Goal: Task Accomplishment & Management: Use online tool/utility

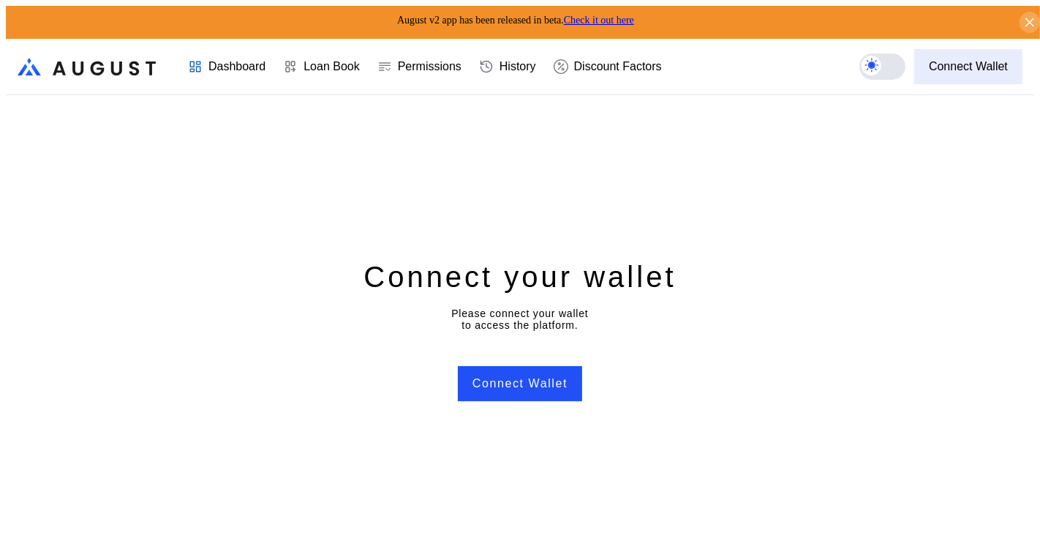
click at [985, 60] on div "Connect Wallet" at bounding box center [968, 66] width 79 height 13
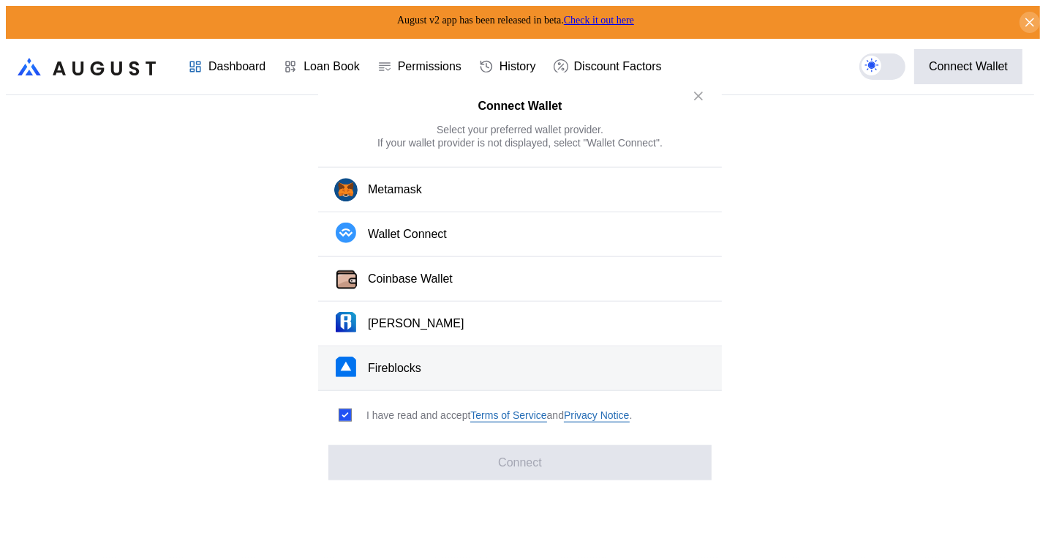
click at [421, 361] on div "Fireblocks" at bounding box center [394, 367] width 53 height 15
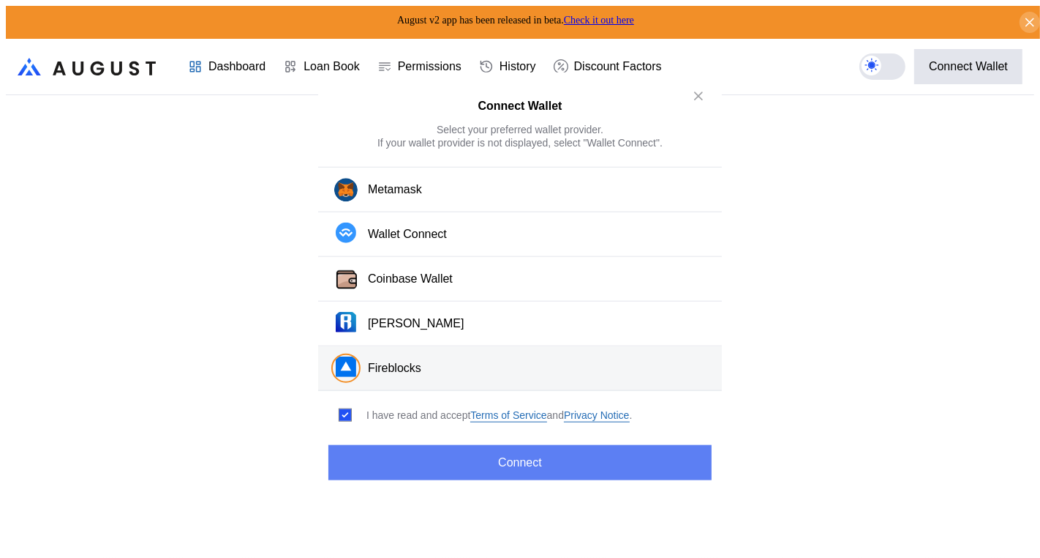
click at [493, 456] on button "Connect" at bounding box center [520, 461] width 383 height 35
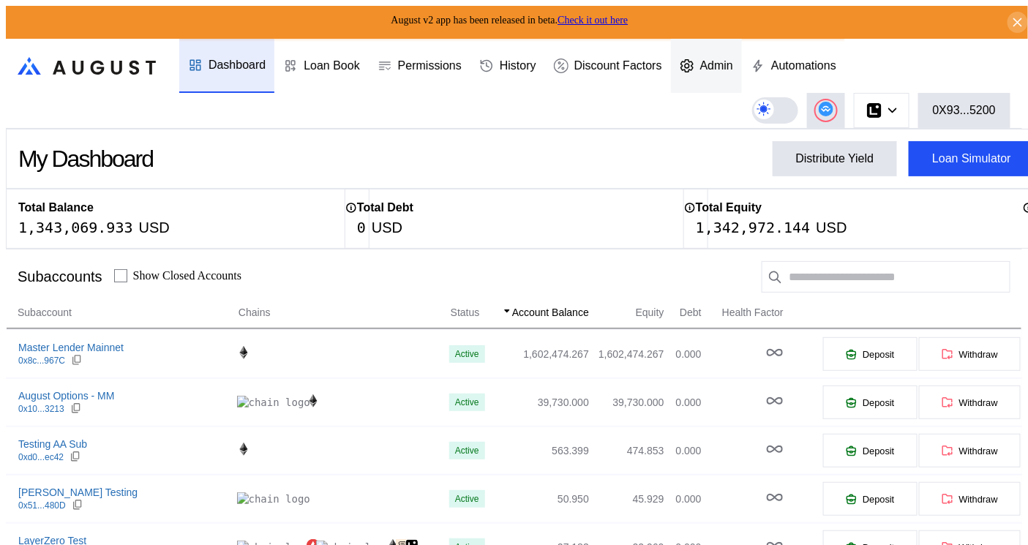
click at [733, 65] on div "Admin" at bounding box center [716, 65] width 33 height 13
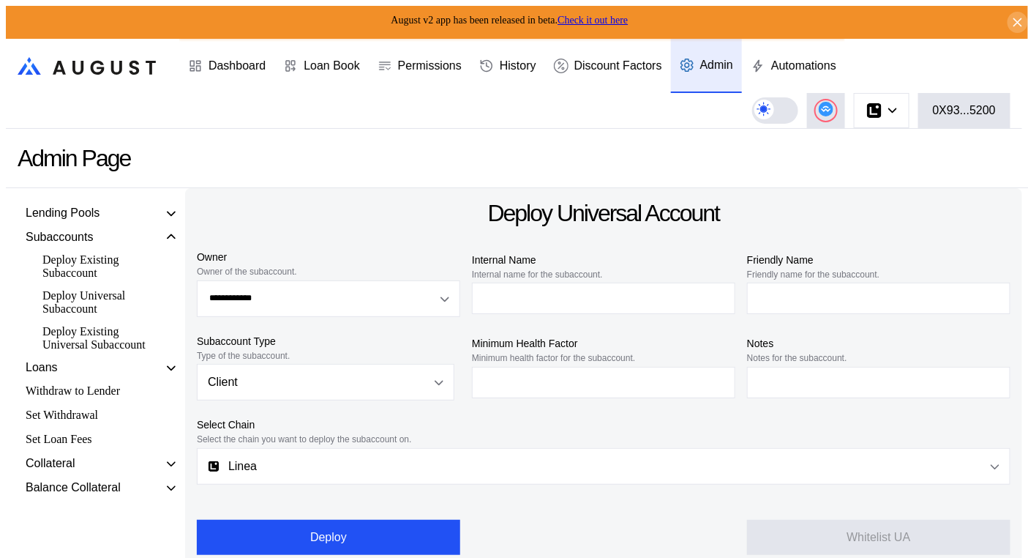
click at [82, 353] on div "Deploy Existing Universal Subaccount" at bounding box center [99, 338] width 129 height 31
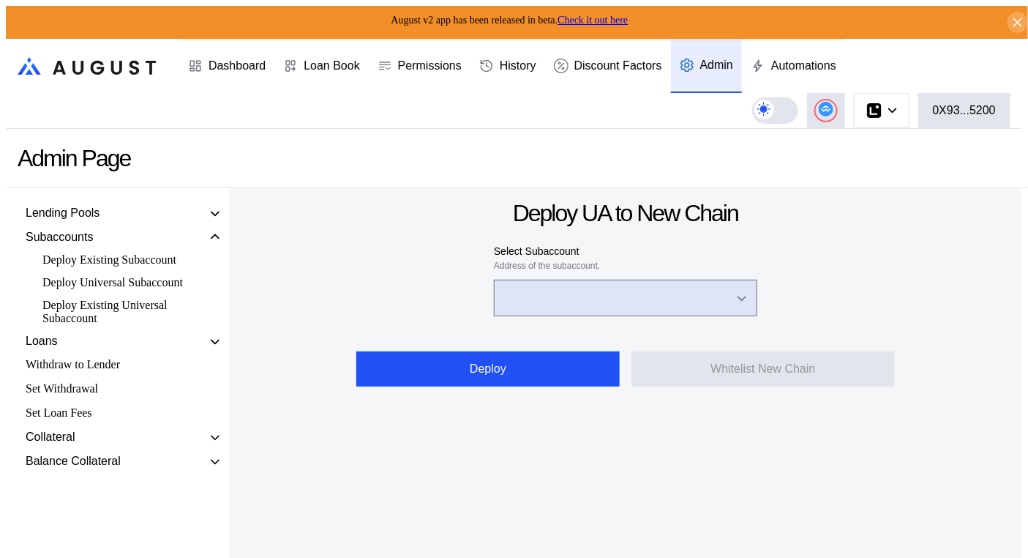
click at [547, 285] on input "Open menu" at bounding box center [617, 297] width 225 height 35
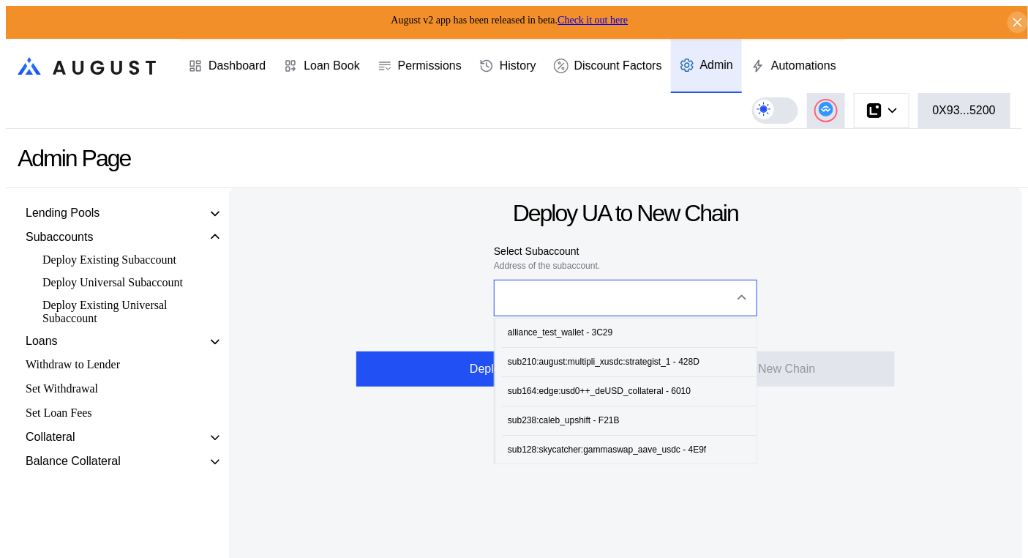
paste input "**********"
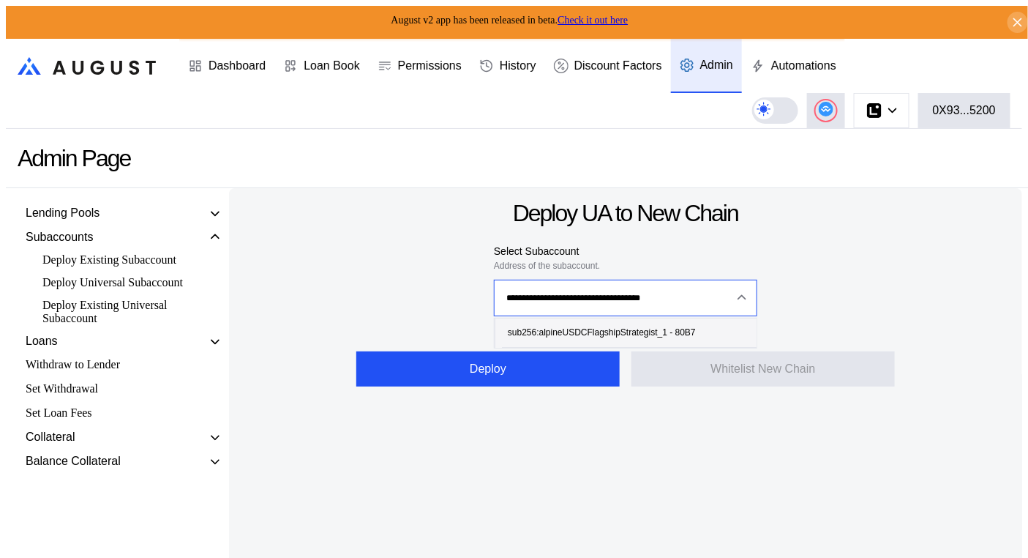
click at [658, 331] on div "sub256:alpineUSDCFlagshipStrategist_1 - 80B7" at bounding box center [602, 332] width 188 height 10
type input "**********"
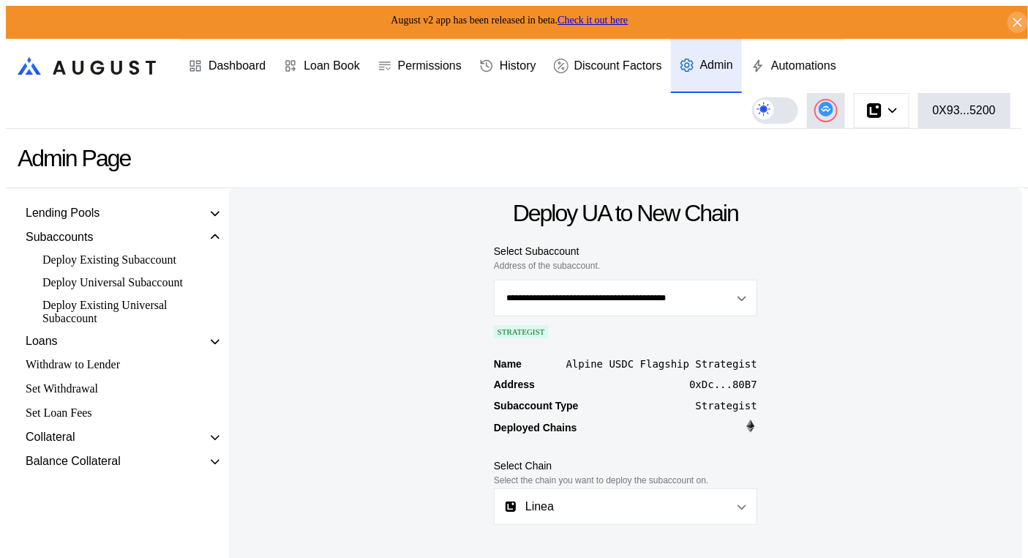
scroll to position [91, 0]
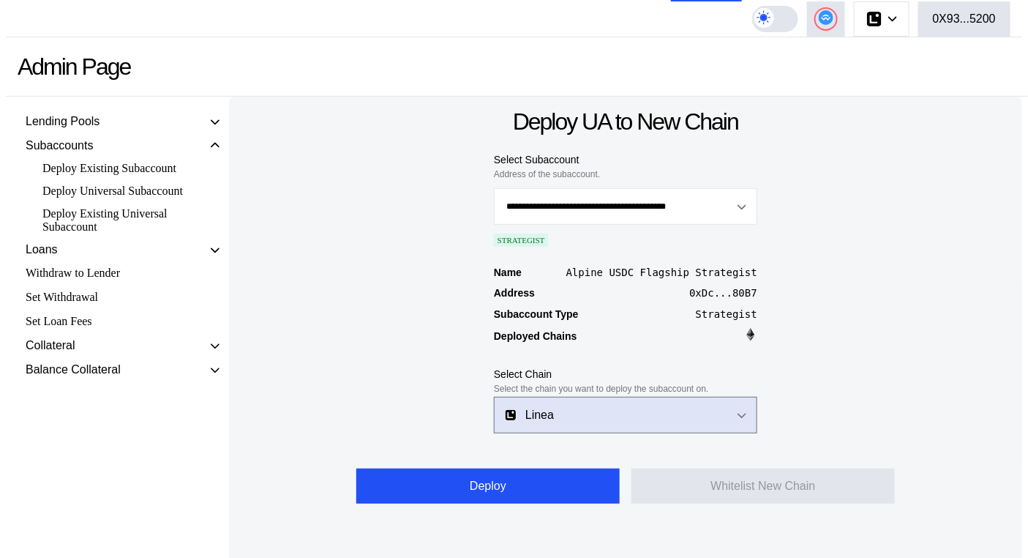
click at [713, 420] on button "Linea" at bounding box center [625, 415] width 263 height 37
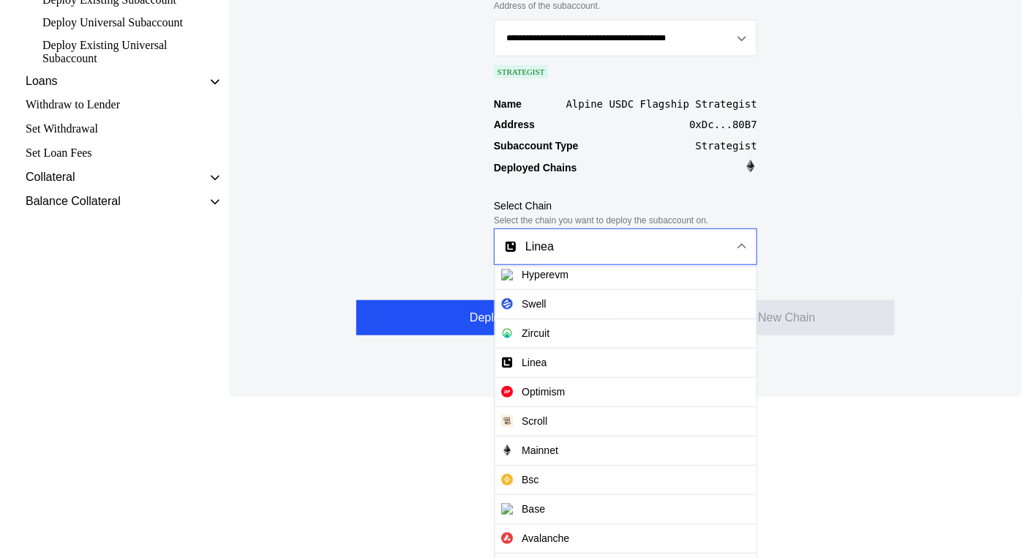
scroll to position [206, 0]
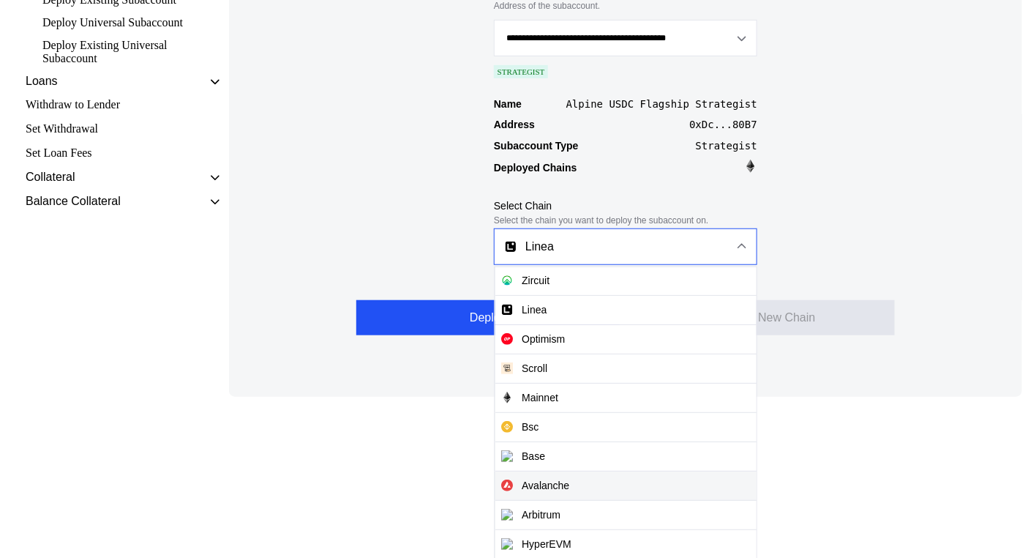
click at [606, 488] on span "Avalanche" at bounding box center [625, 485] width 261 height 30
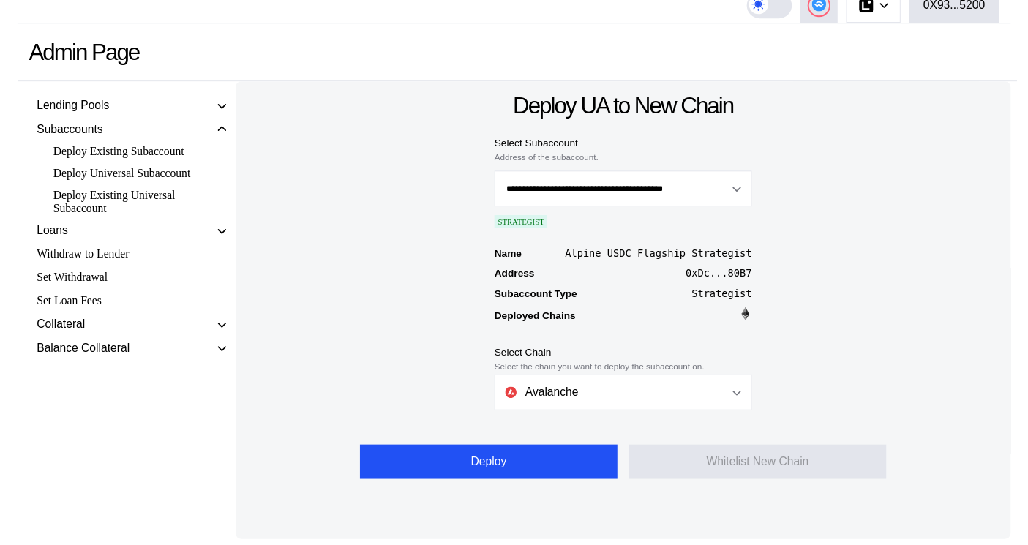
scroll to position [91, 0]
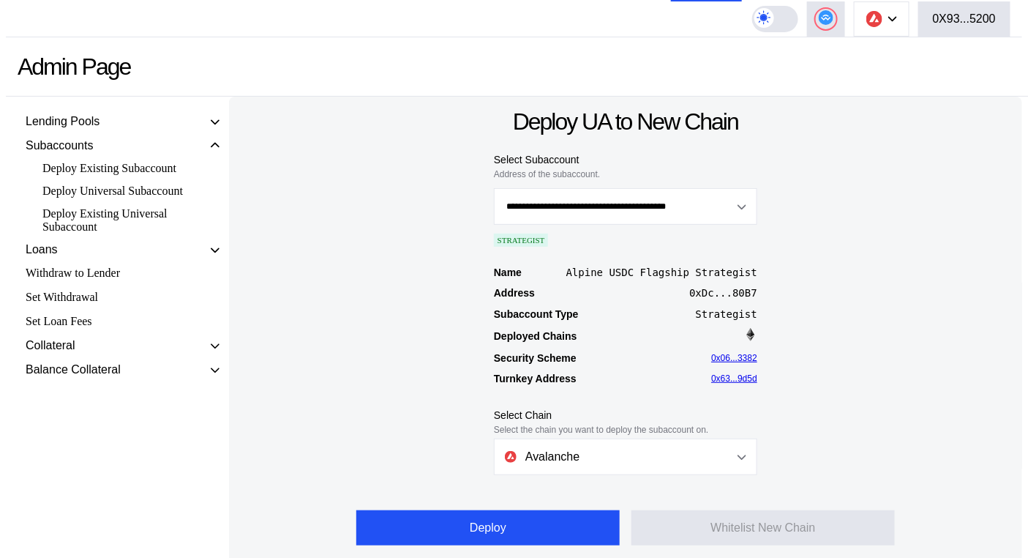
click at [923, 249] on div "**********" at bounding box center [625, 331] width 793 height 468
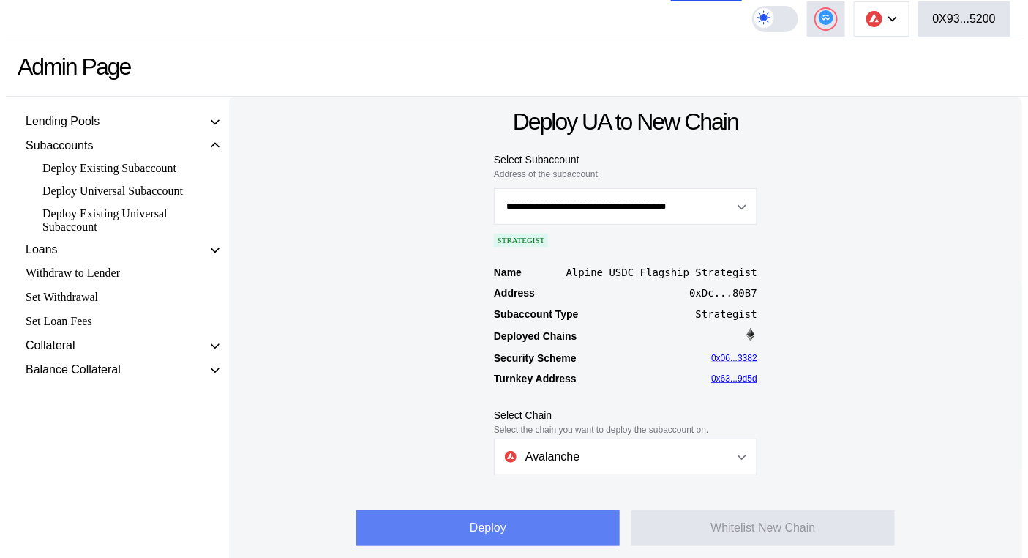
click at [500, 523] on button "Deploy" at bounding box center [487, 527] width 263 height 35
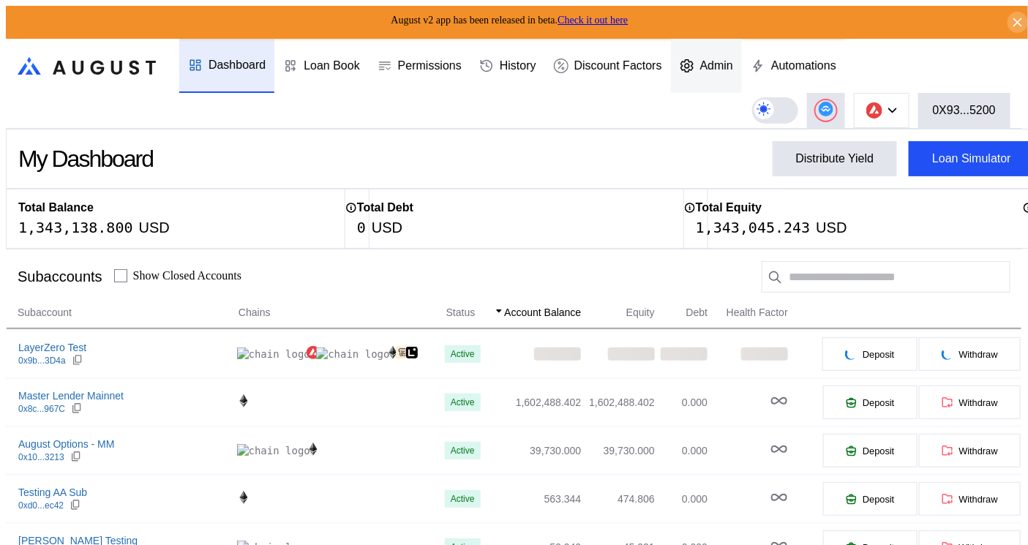
click at [700, 59] on div at bounding box center [690, 66] width 20 height 15
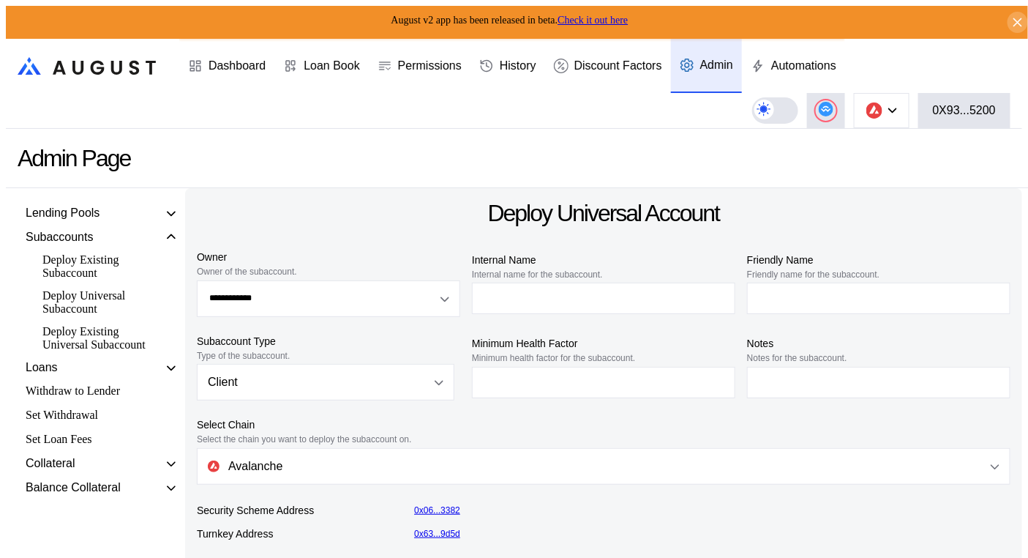
click at [115, 353] on div "Deploy Existing Universal Subaccount" at bounding box center [99, 338] width 129 height 31
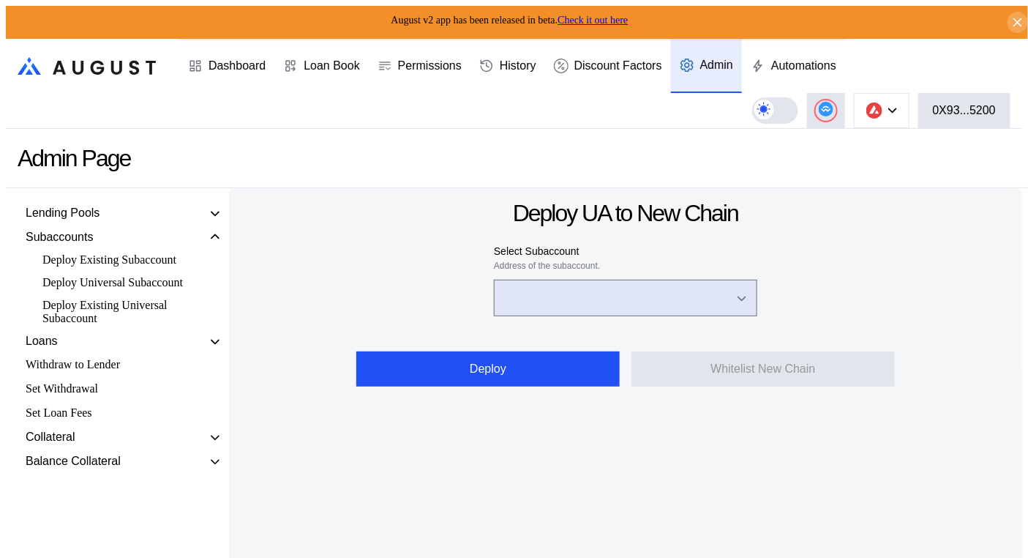
click at [547, 295] on input "Open menu" at bounding box center [617, 297] width 225 height 35
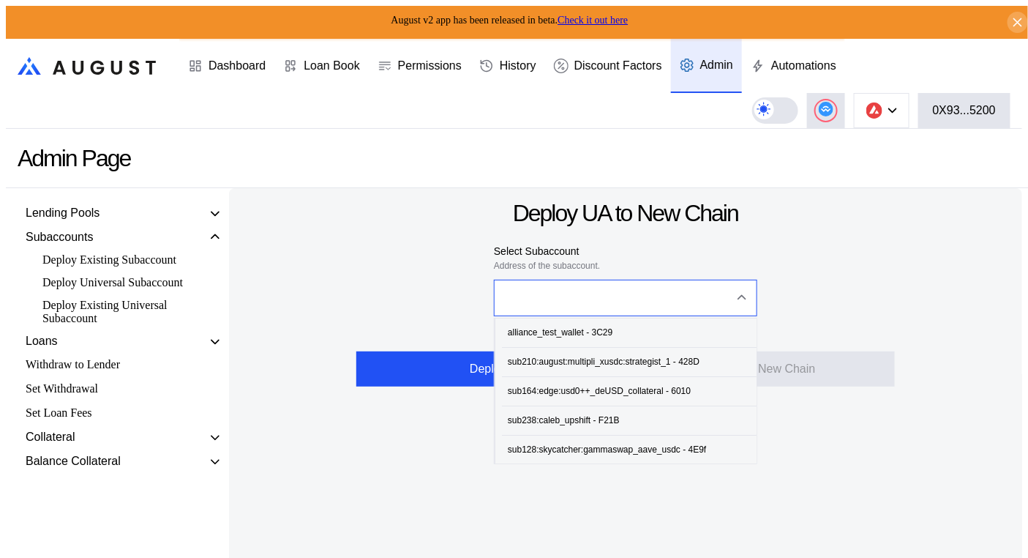
paste input "**********"
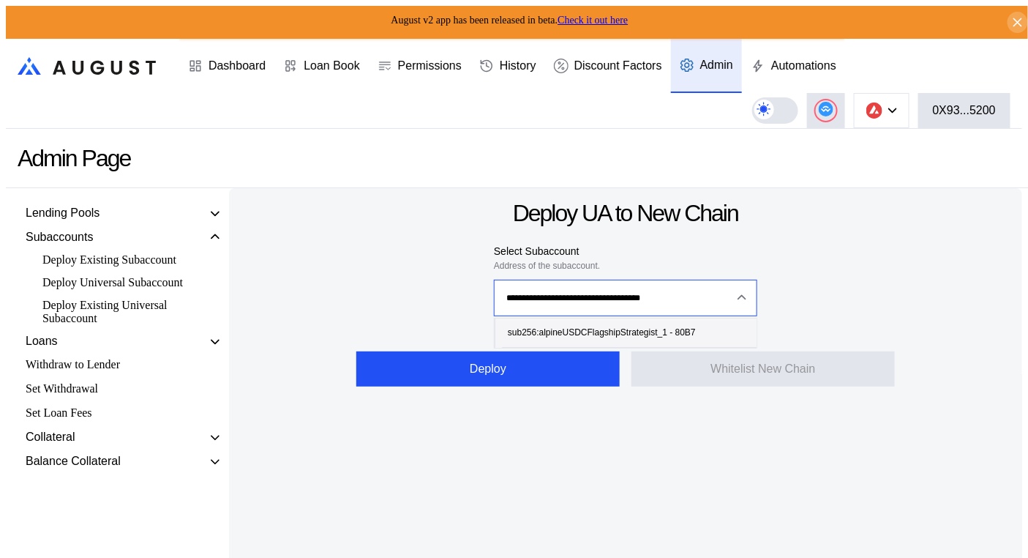
click at [602, 333] on div "sub256:alpineUSDCFlagshipStrategist_1 - 80B7" at bounding box center [602, 332] width 188 height 10
type input "**********"
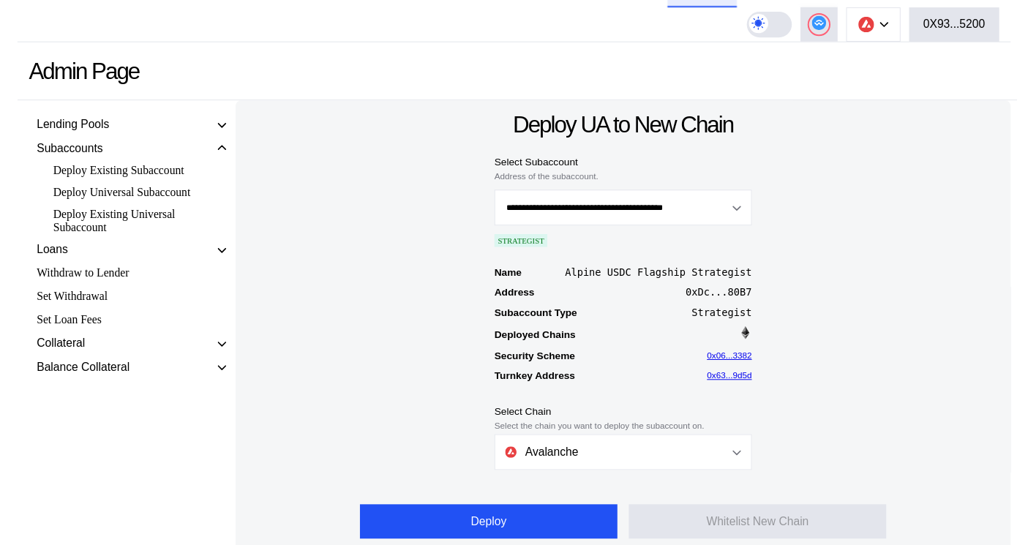
scroll to position [91, 0]
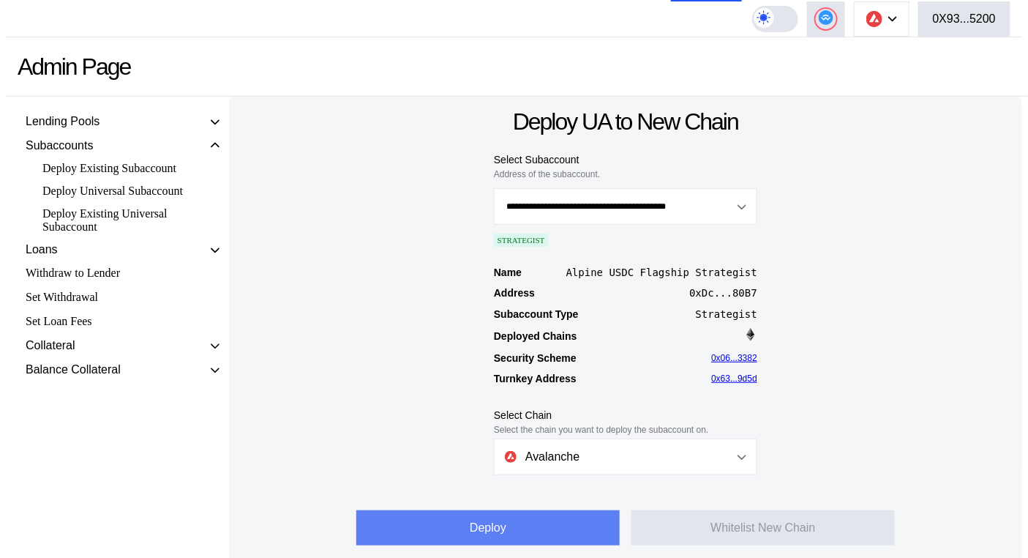
click at [546, 528] on button "Deploy" at bounding box center [487, 527] width 263 height 35
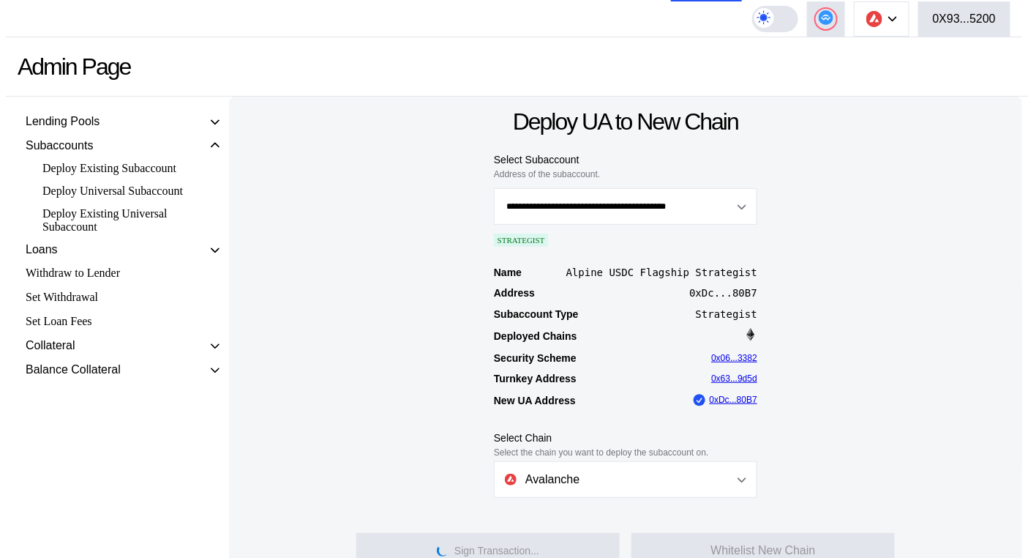
click at [630, 133] on div "**********" at bounding box center [625, 338] width 793 height 483
click at [900, 353] on div "Name Alpine USDC Flagship Strategist Address 0xDc...80B7 Subaccount Type Strate…" at bounding box center [626, 338] width 770 height 149
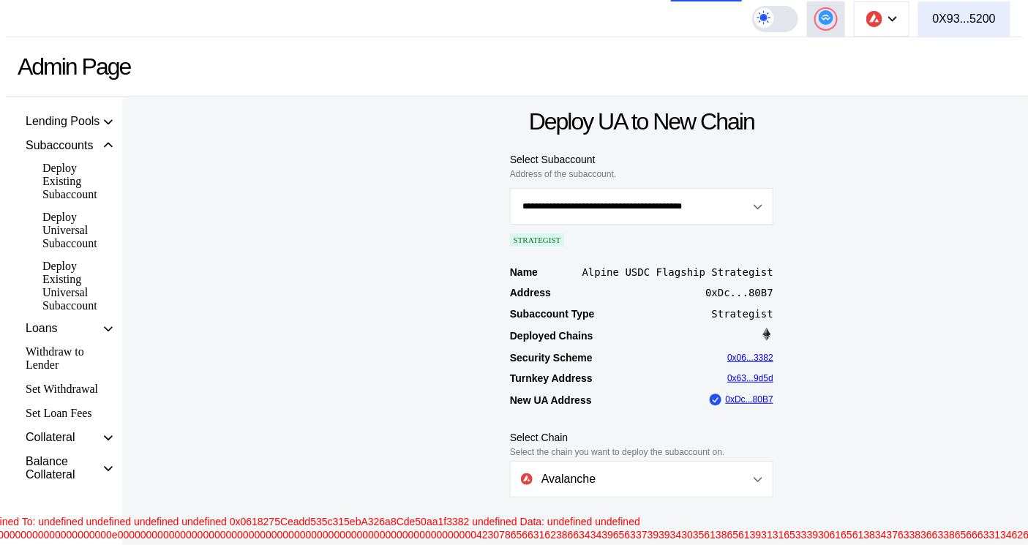
click at [961, 18] on div "0X93...5200" at bounding box center [964, 18] width 63 height 13
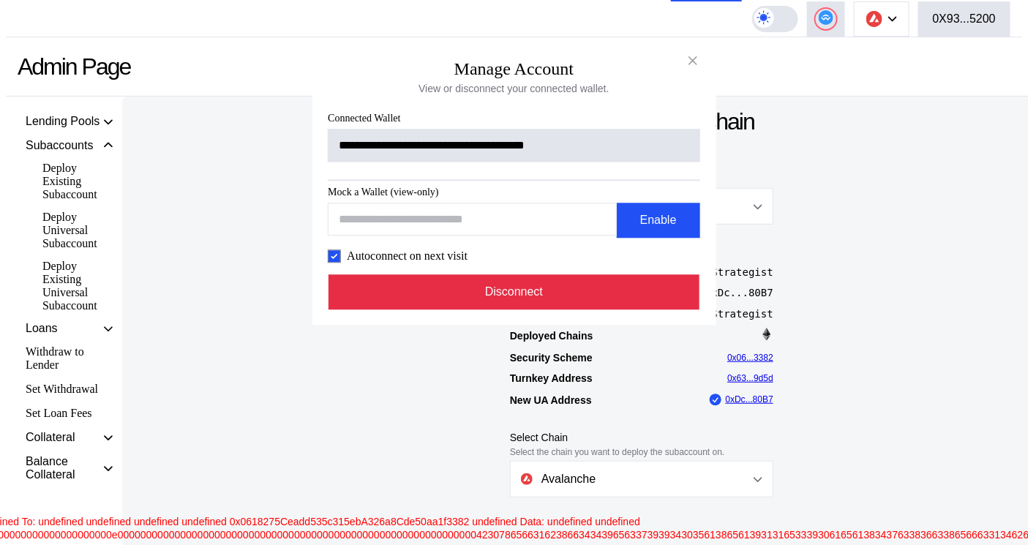
click at [555, 309] on button "Disconnect" at bounding box center [515, 291] width 372 height 35
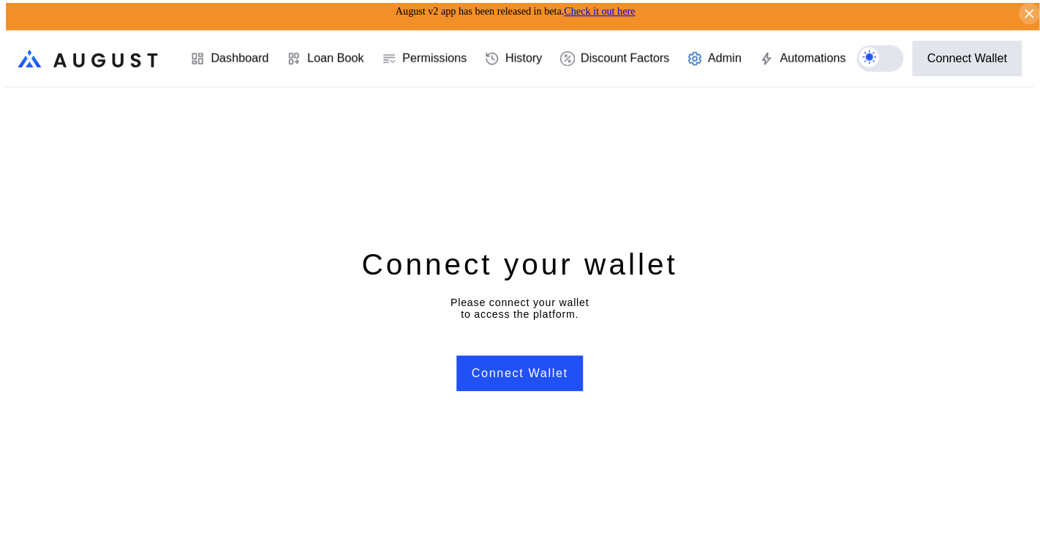
scroll to position [0, 0]
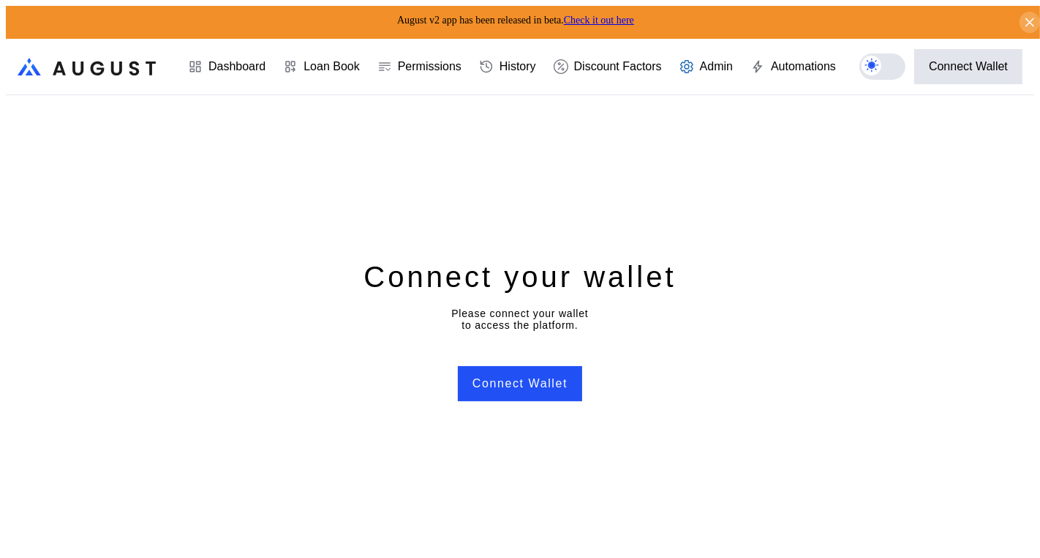
drag, startPoint x: 872, startPoint y: 224, endPoint x: 828, endPoint y: 26, distance: 203.1
click at [869, 217] on div "Connect your wallet Please connect your wallet to access the platform. Connect …" at bounding box center [520, 329] width 1029 height 468
click at [547, 373] on button "Connect Wallet" at bounding box center [520, 383] width 124 height 35
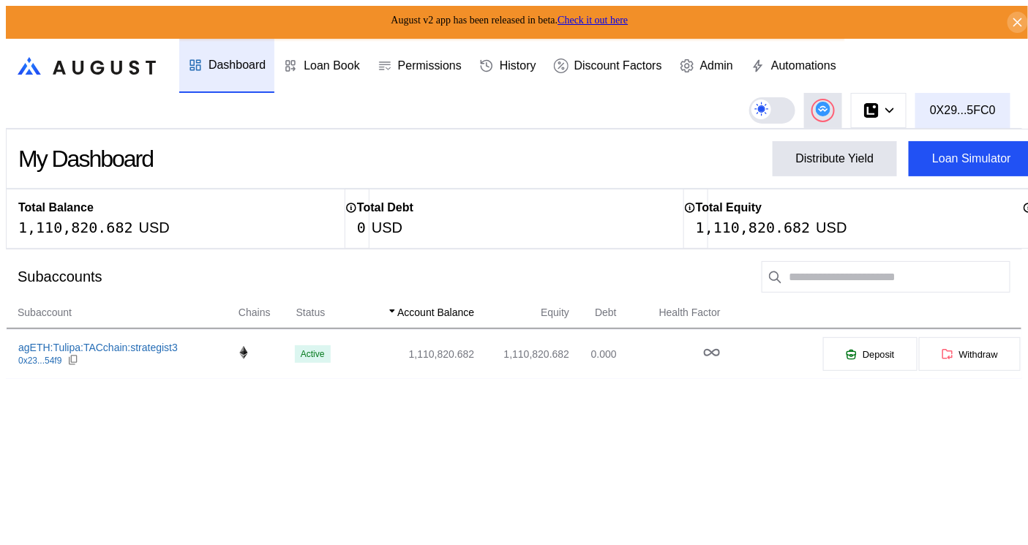
click at [959, 108] on div "0X29...5FC0" at bounding box center [963, 110] width 66 height 13
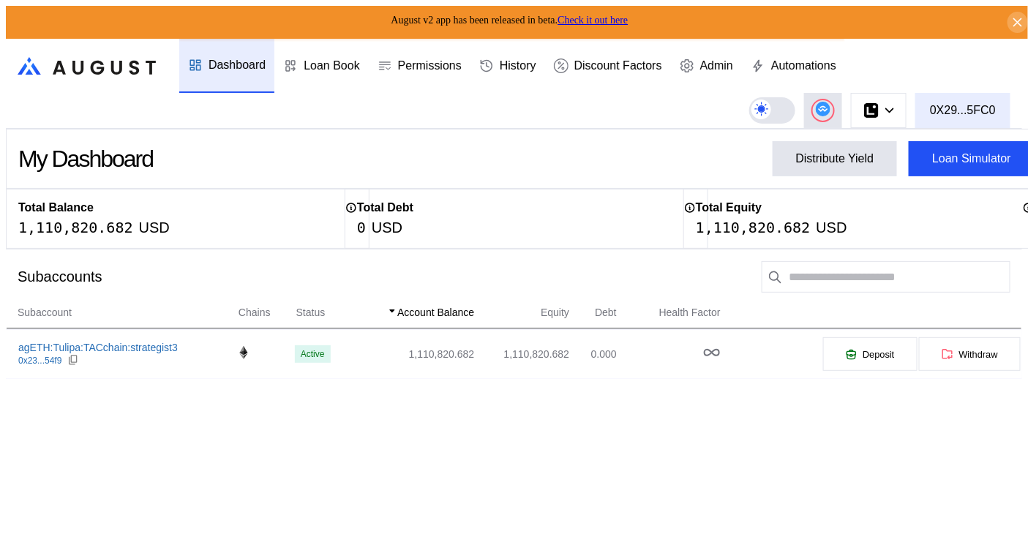
click at [959, 108] on div "0X29...5FC0" at bounding box center [963, 110] width 66 height 13
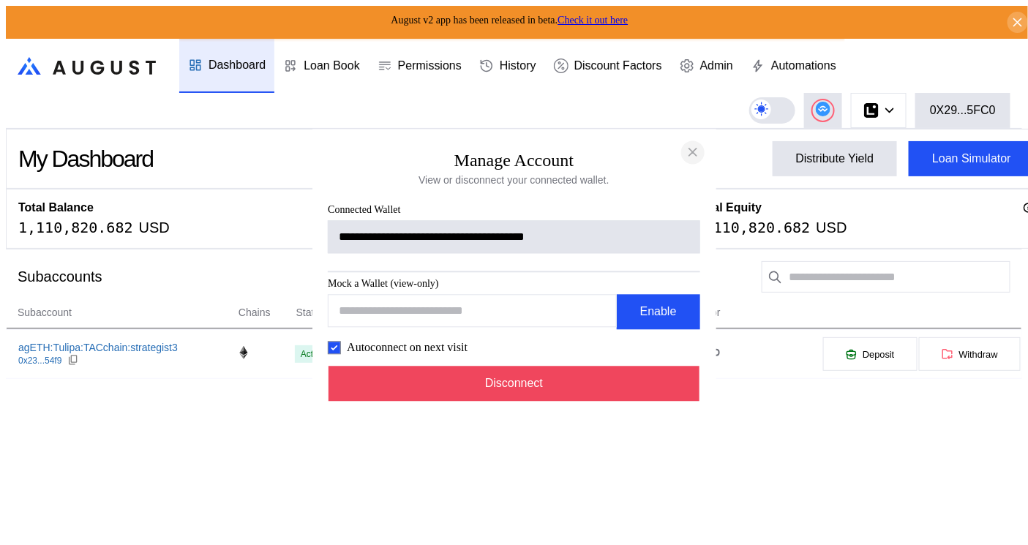
click at [702, 150] on button "close modal" at bounding box center [692, 151] width 23 height 23
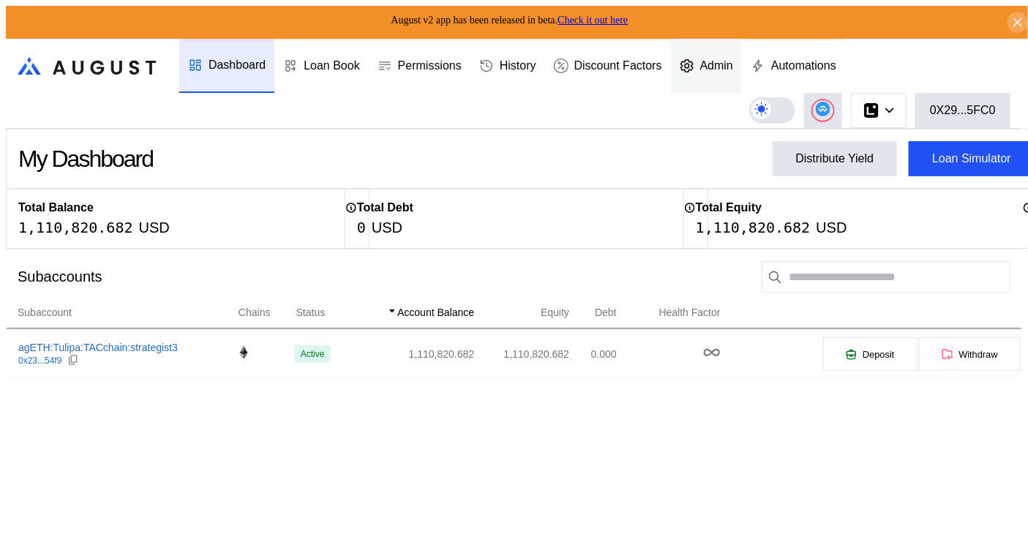
click at [712, 59] on div "Admin" at bounding box center [716, 65] width 33 height 13
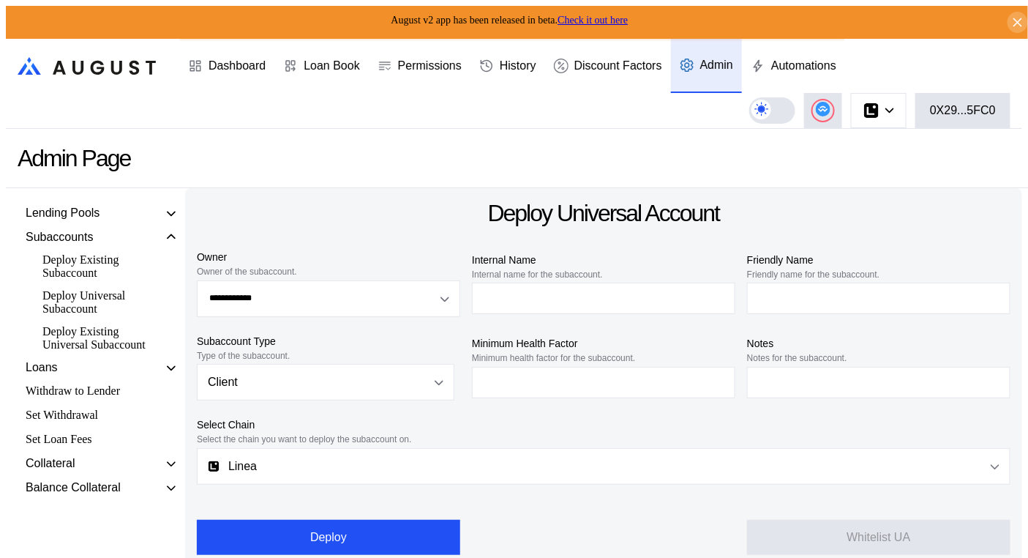
click at [62, 342] on div "Deploy Existing Universal Subaccount" at bounding box center [99, 338] width 129 height 31
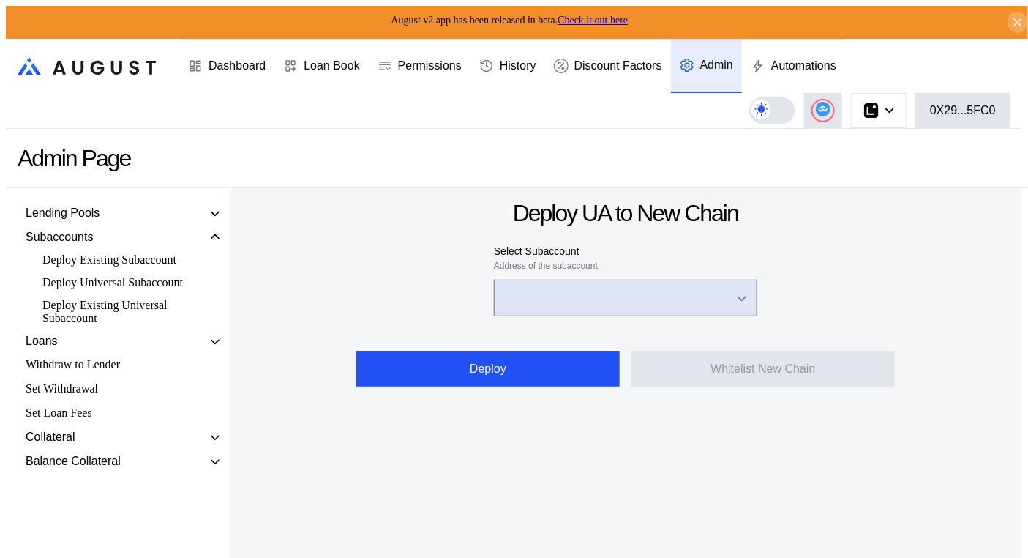
click at [596, 289] on input "Open menu" at bounding box center [617, 297] width 225 height 35
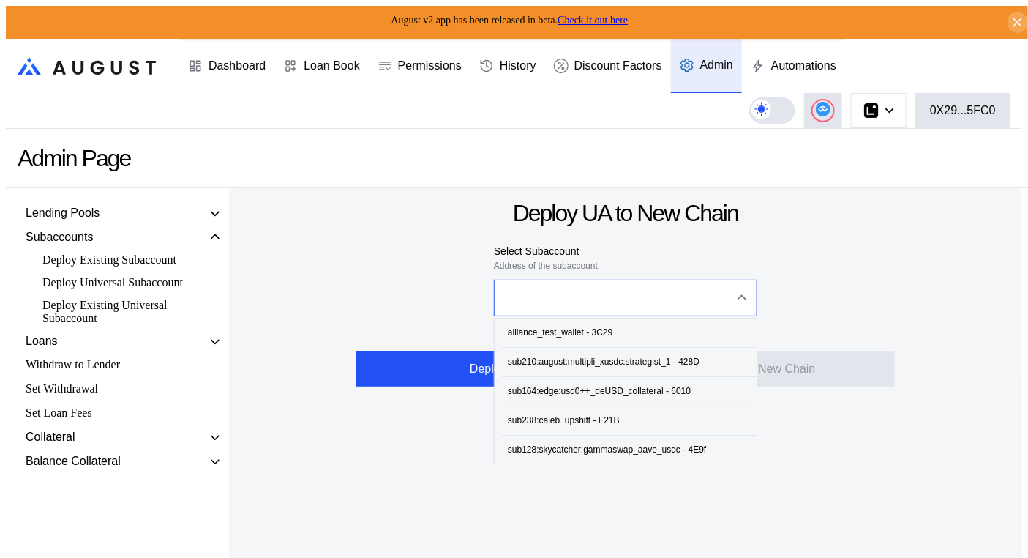
paste input "**********"
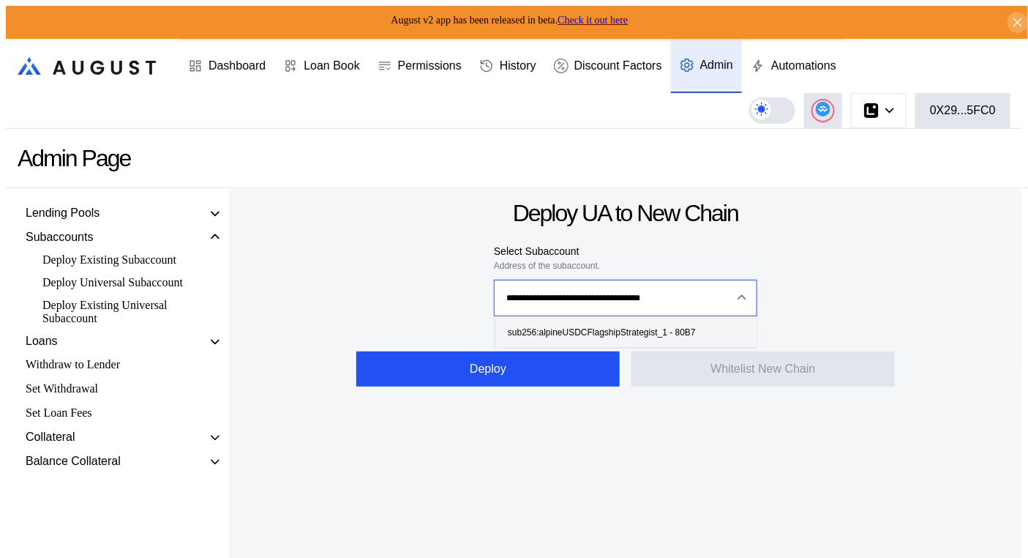
click at [582, 327] on div "sub256:alpineUSDCFlagshipStrategist_1 - 80B7" at bounding box center [602, 332] width 188 height 10
type input "**********"
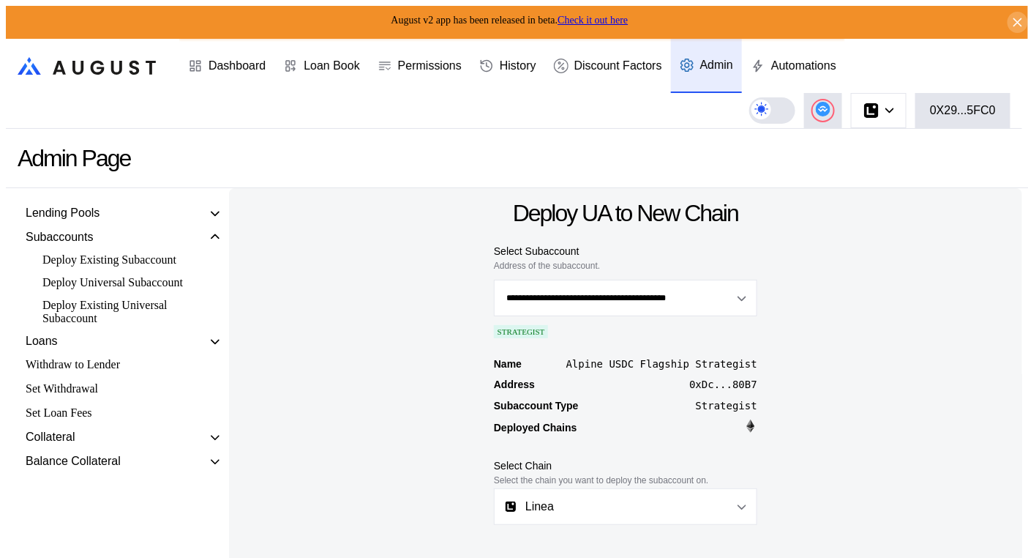
scroll to position [91, 0]
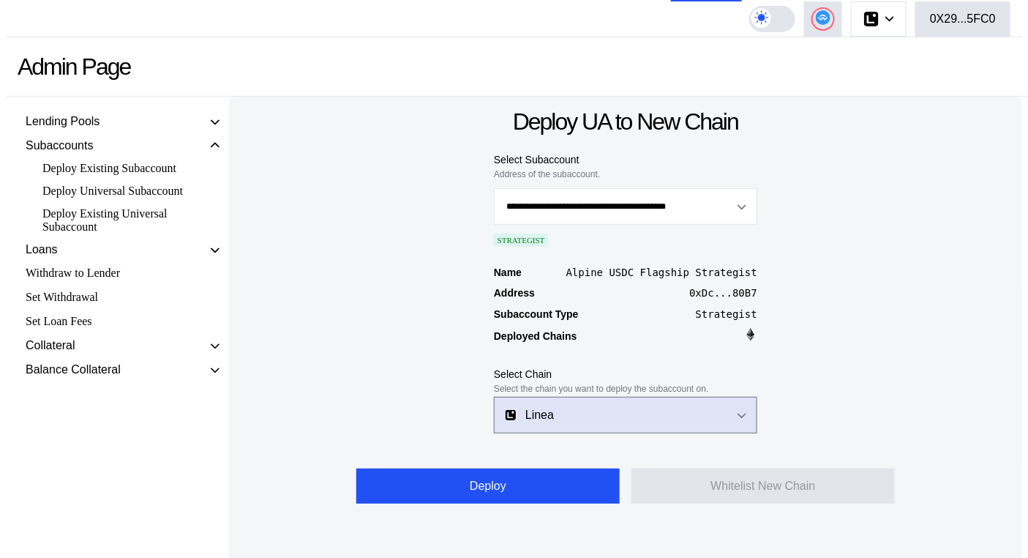
click at [713, 416] on button "Linea" at bounding box center [625, 415] width 263 height 37
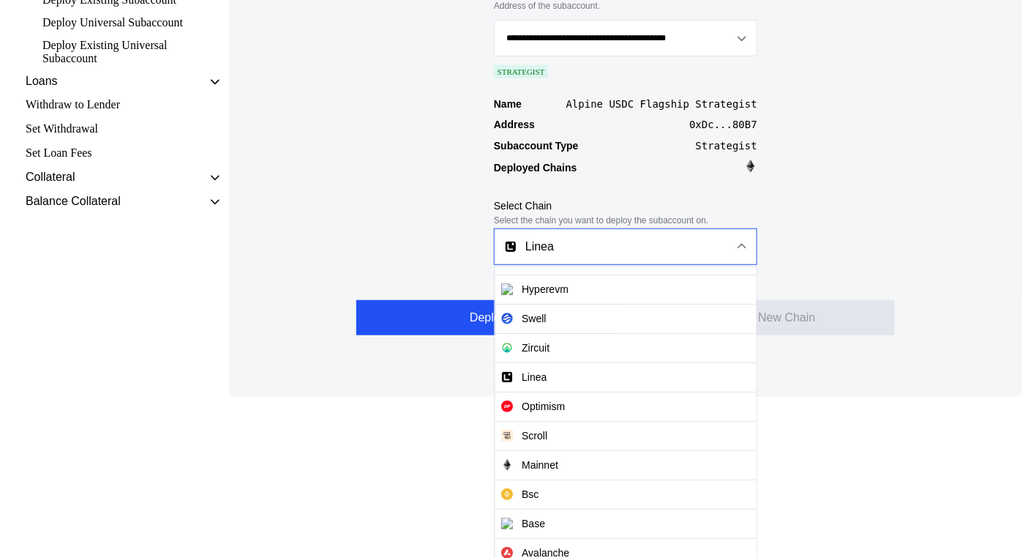
scroll to position [206, 0]
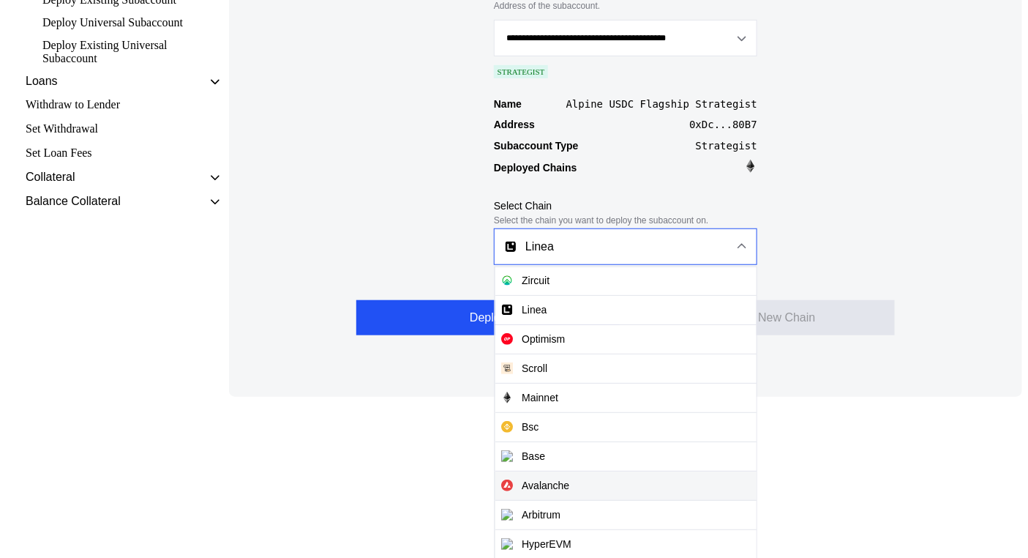
click at [587, 488] on span "Avalanche" at bounding box center [625, 485] width 261 height 30
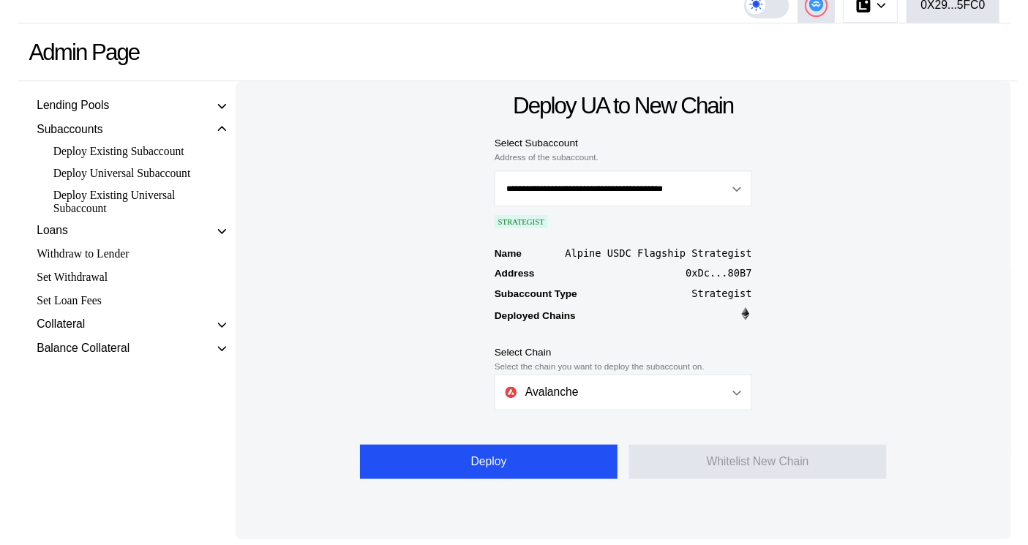
scroll to position [91, 0]
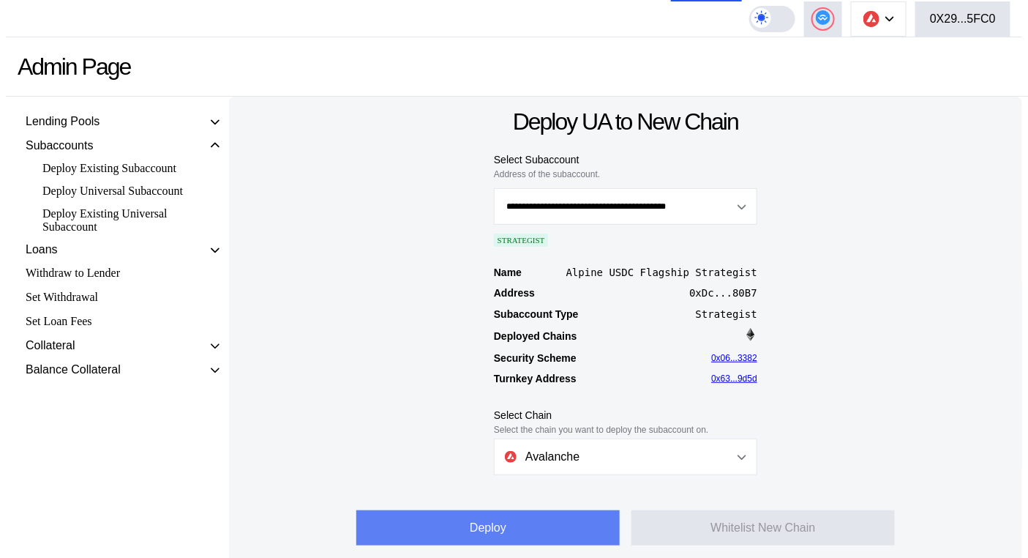
click at [514, 534] on button "Deploy" at bounding box center [487, 527] width 263 height 35
